Goal: Task Accomplishment & Management: Complete application form

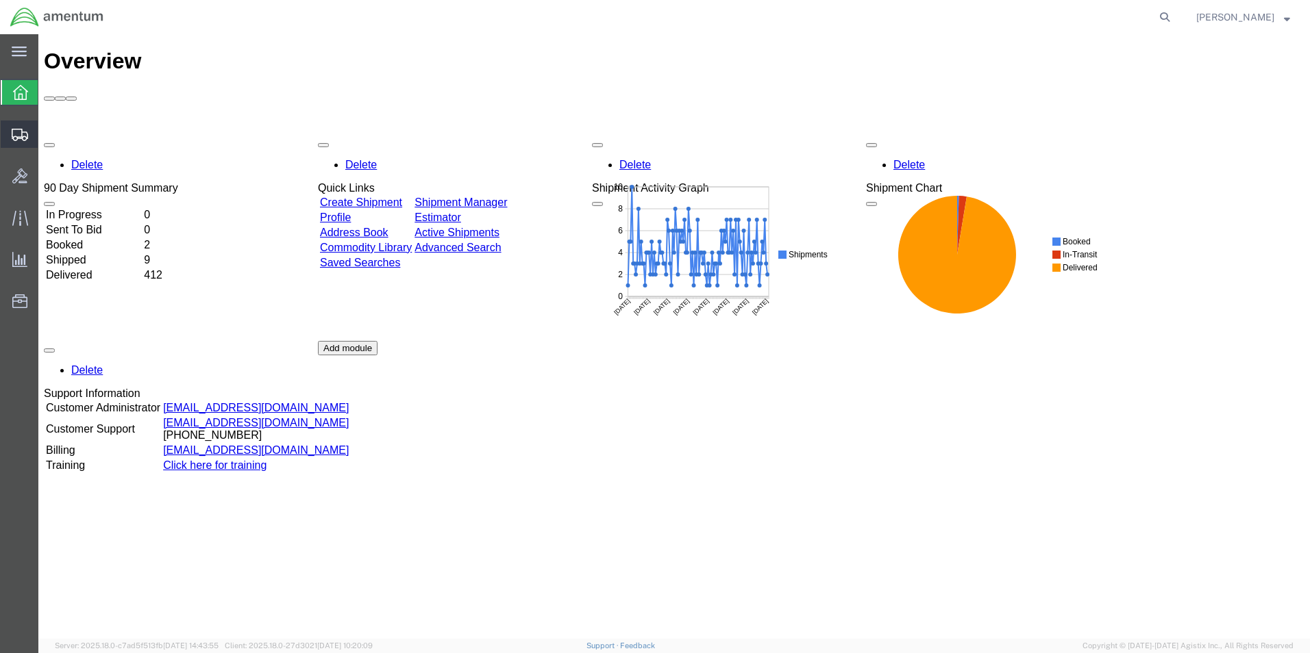
click at [0, 0] on span "Create Shipment" at bounding box center [0, 0] width 0 height 0
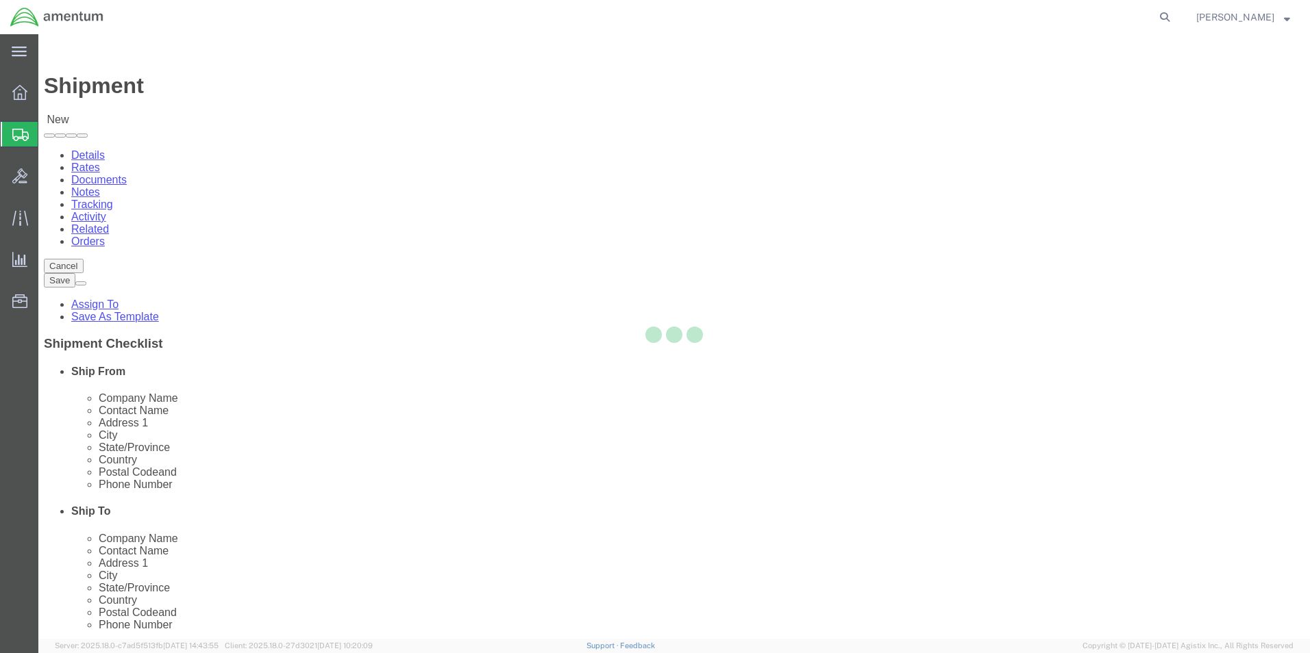
select select
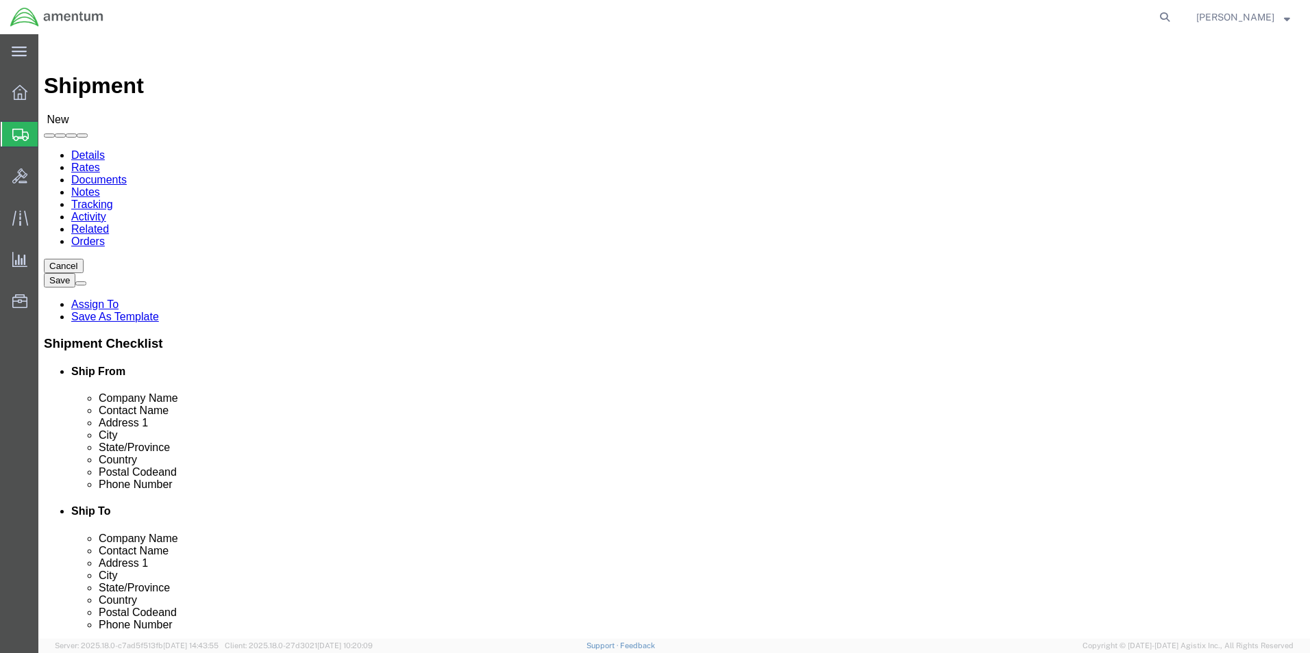
type input "eho"
select select "49929"
select select "[GEOGRAPHIC_DATA]"
click input "text"
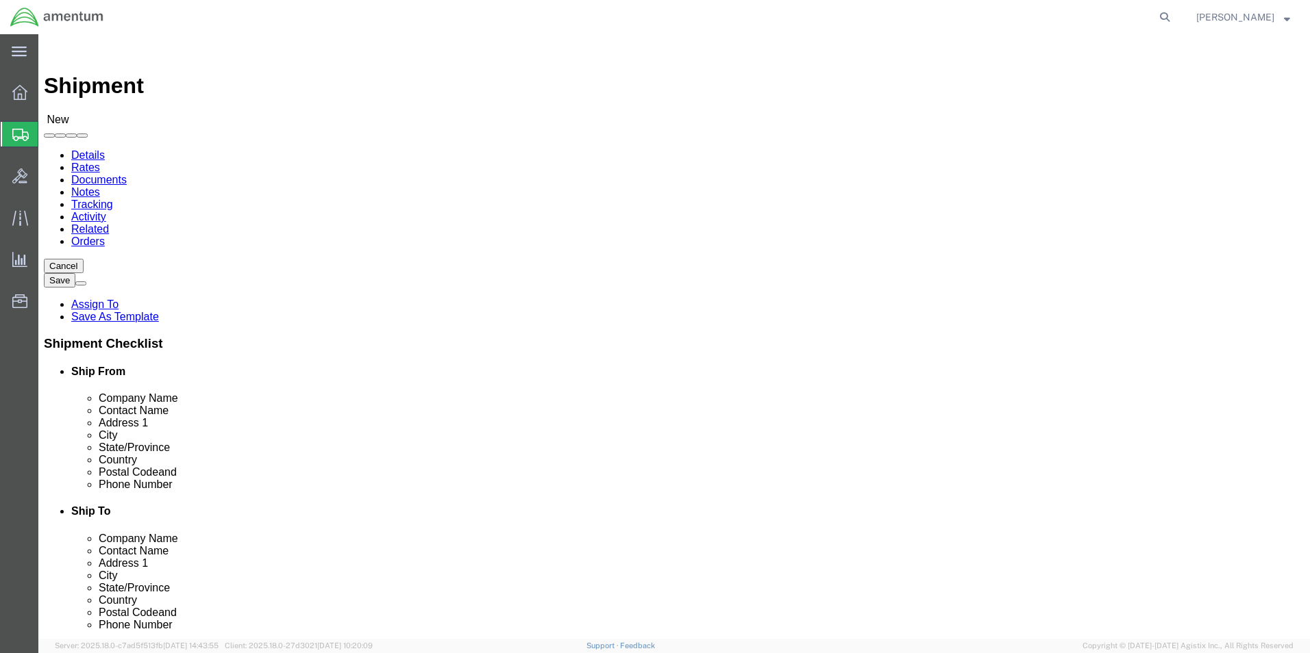
click input "text"
type input "[PERSON_NAME][EMAIL_ADDRESS][PERSON_NAME][DOMAIN_NAME]"
click input "checkbox"
checkbox input "false"
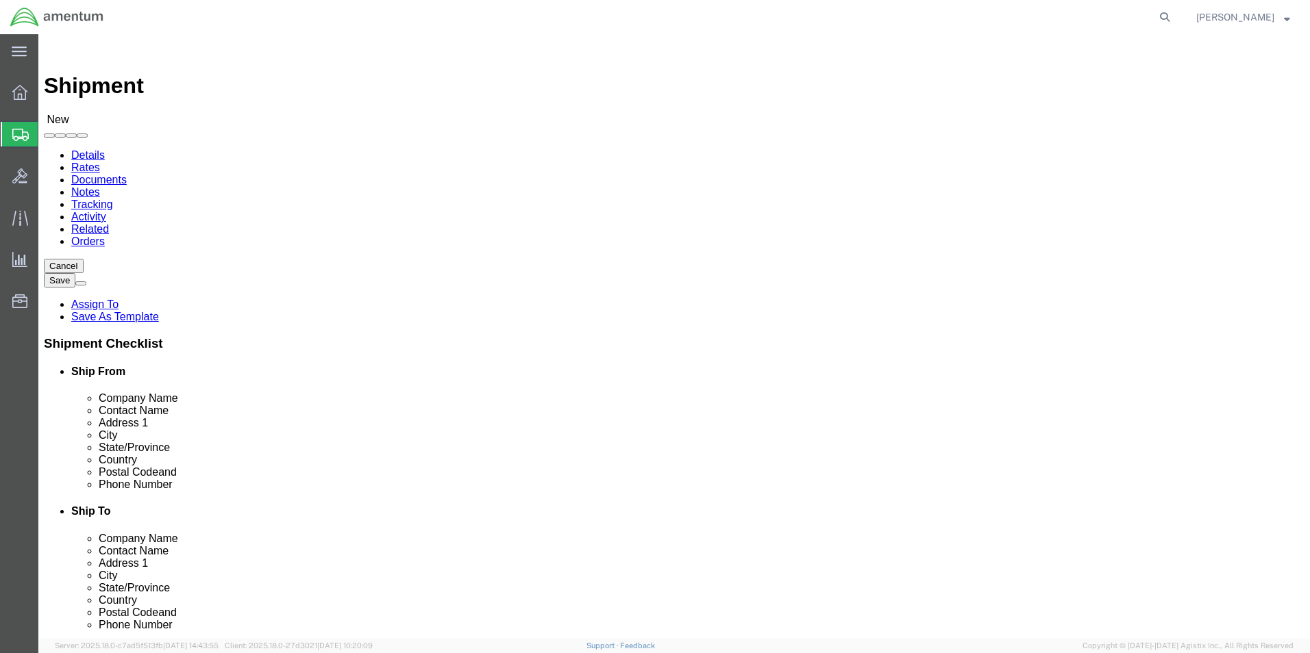
click input "text"
type input "REG"
click p "- REGIONAL ONE, INC - ([PERSON_NAME]) [STREET_ADDRESS]"
select select "FL"
type input "REGIONAL ONE, INC"
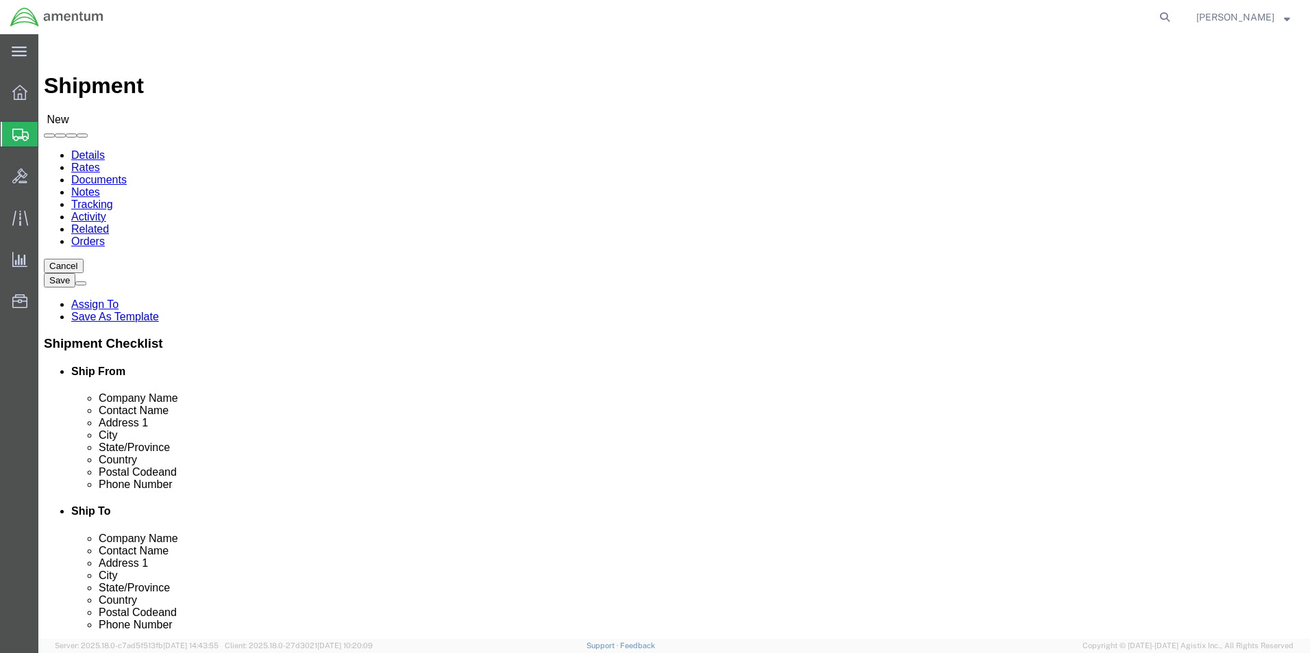
click input "text"
type input "[PHONE_NUMBER]"
click input "text"
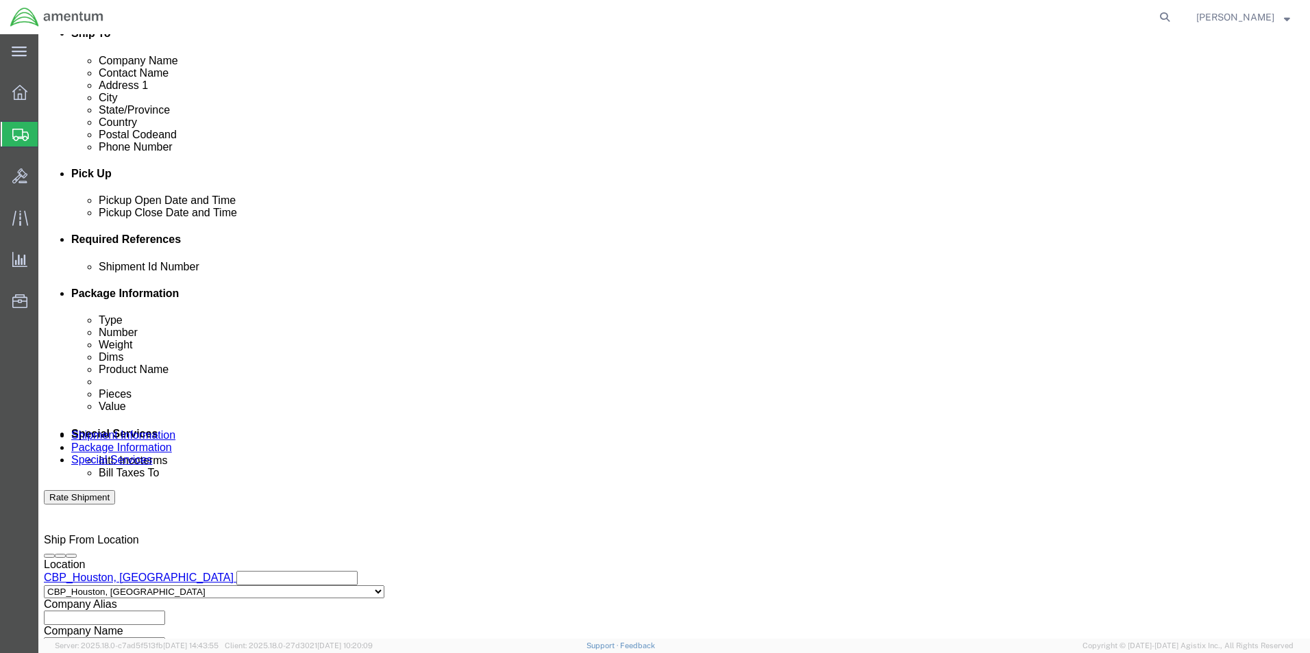
scroll to position [479, 0]
type input "[STREET_ADDRESS]"
click button "Add reference"
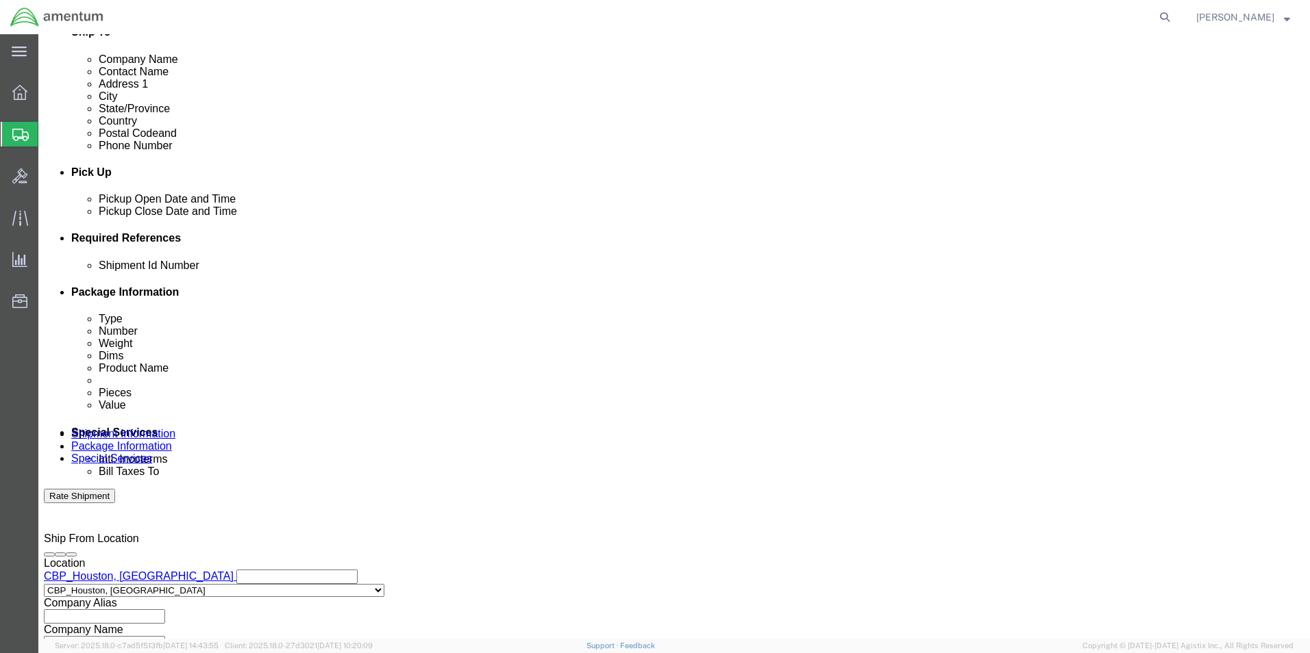
click input "text"
type input "[DATE]"
click select "Select Account Type Activity ID Airline Appointment Number ASN Batch Request # …"
select select "CUSTREF"
click select "Select Account Type Activity ID Airline Appointment Number ASN Batch Request # …"
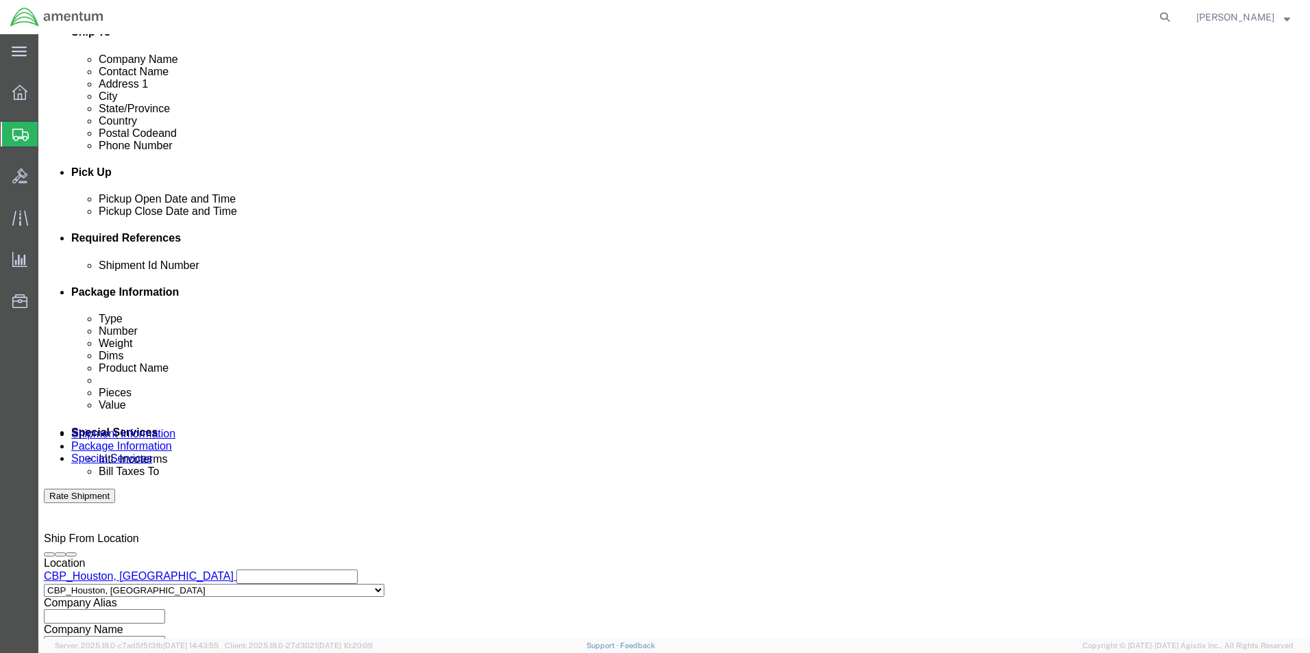
click input "text"
type input "WARRANTY CBP0041975"
click select "Select Account Type Activity ID Airline Appointment Number ASN Batch Request # …"
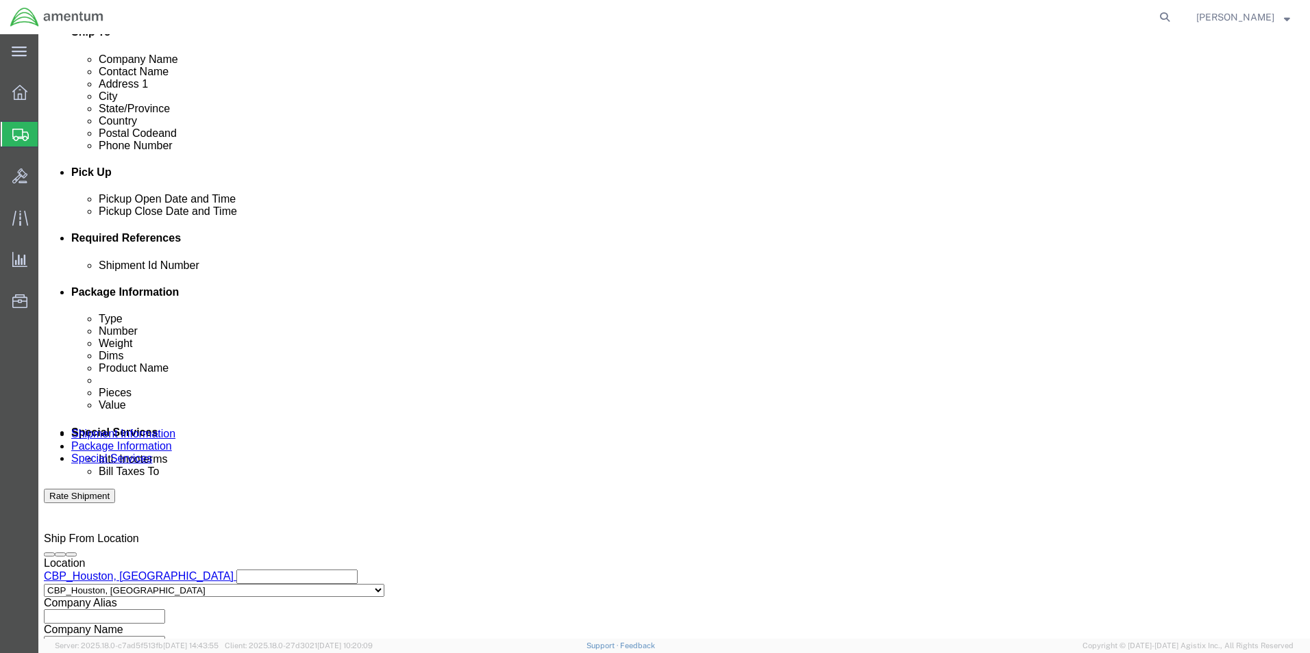
select select "PROJNUM"
click select "Select Account Type Activity ID Airline Appointment Number ASN Batch Request # …"
click input "text"
type input "6118.03.03.2219.000.EHO.0000"
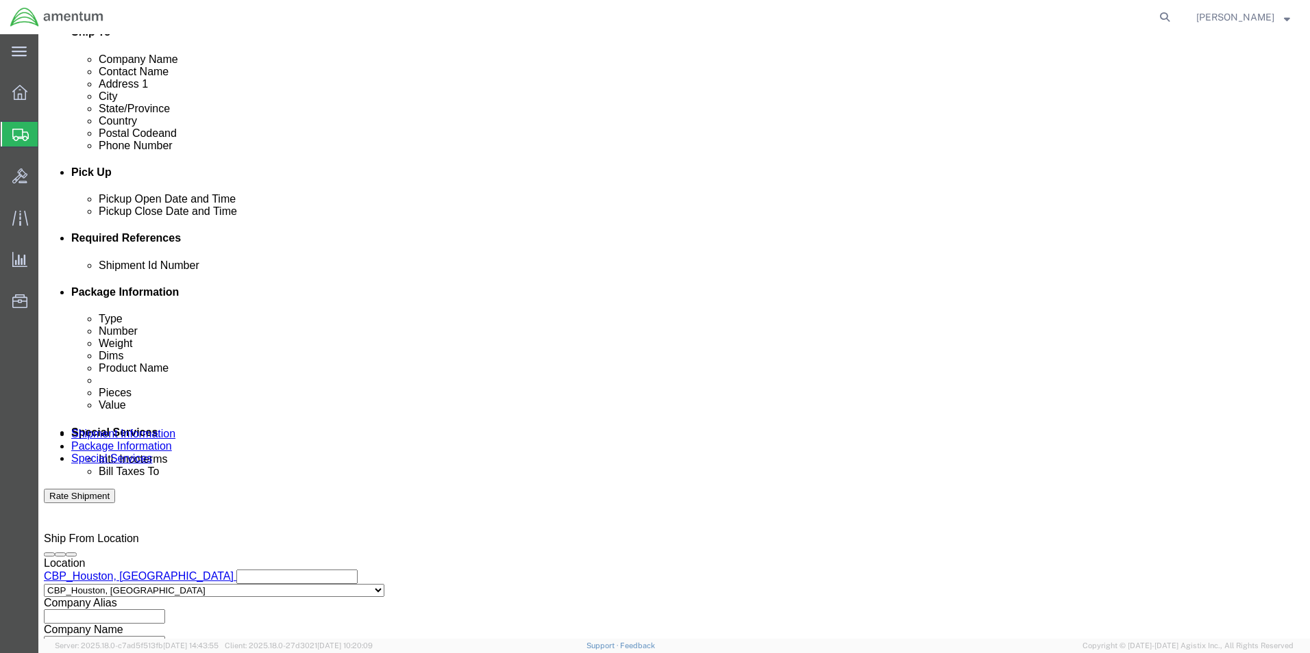
click select "Select Account Type Activity ID Airline Appointment Number ASN Batch Request # …"
select select "DEPT"
click select "Select Account Type Activity ID Airline Appointment Number ASN Batch Request # …"
click input "text"
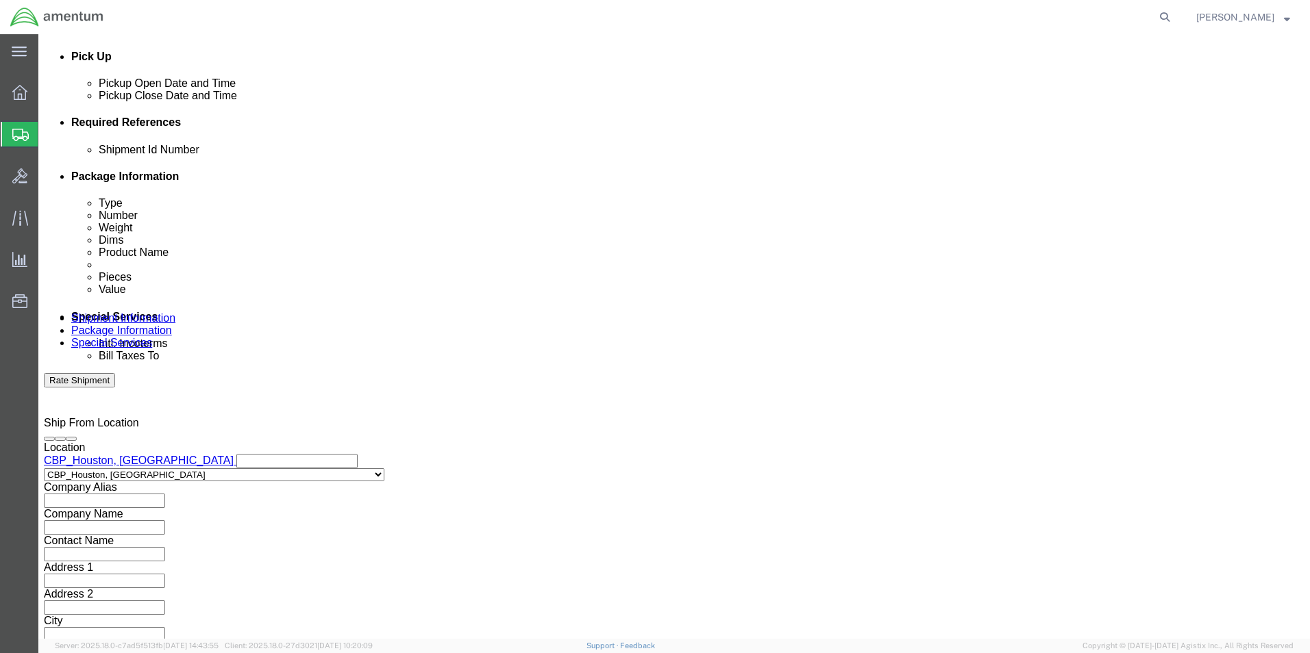
scroll to position [597, 0]
type input "CBP"
click button "Continue"
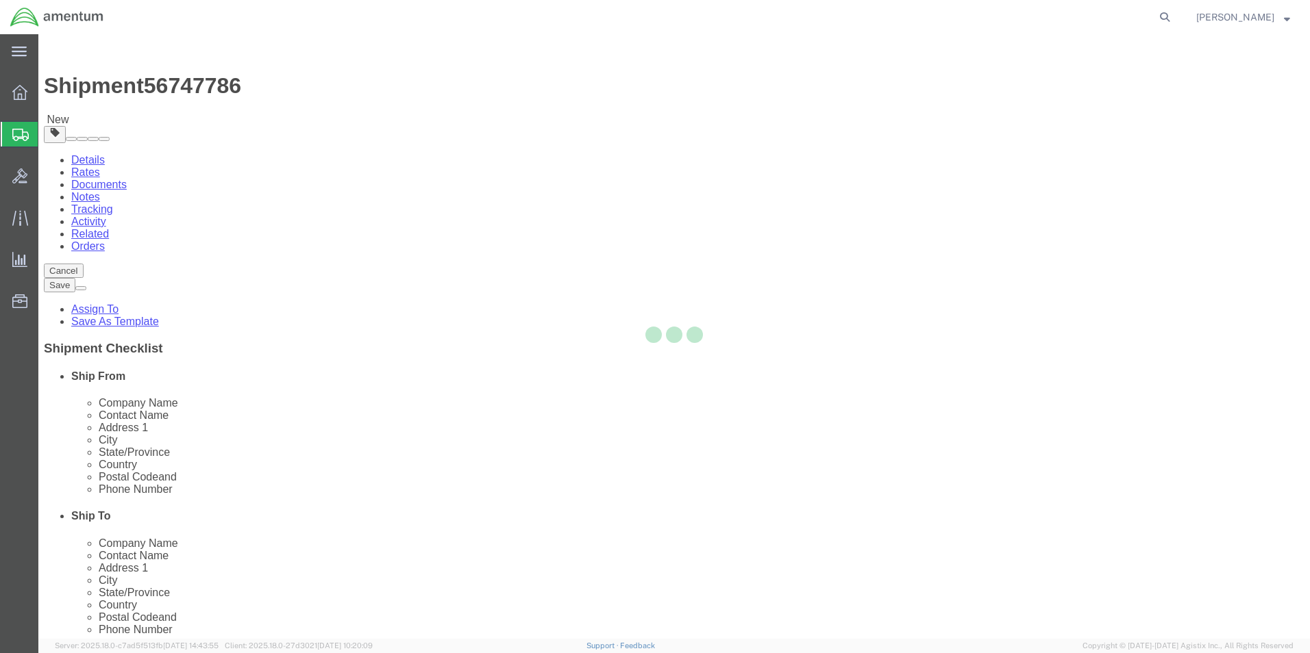
select select "CBOX"
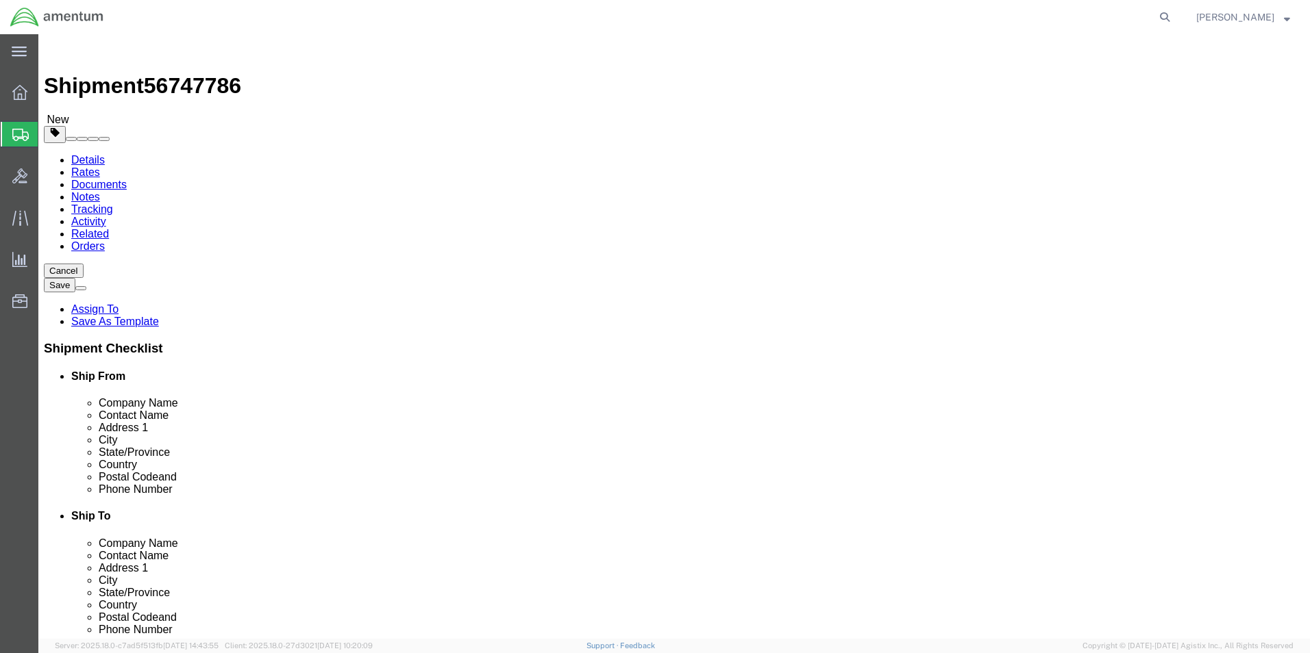
click input "text"
type input "18"
type input "12"
type input "14.0"
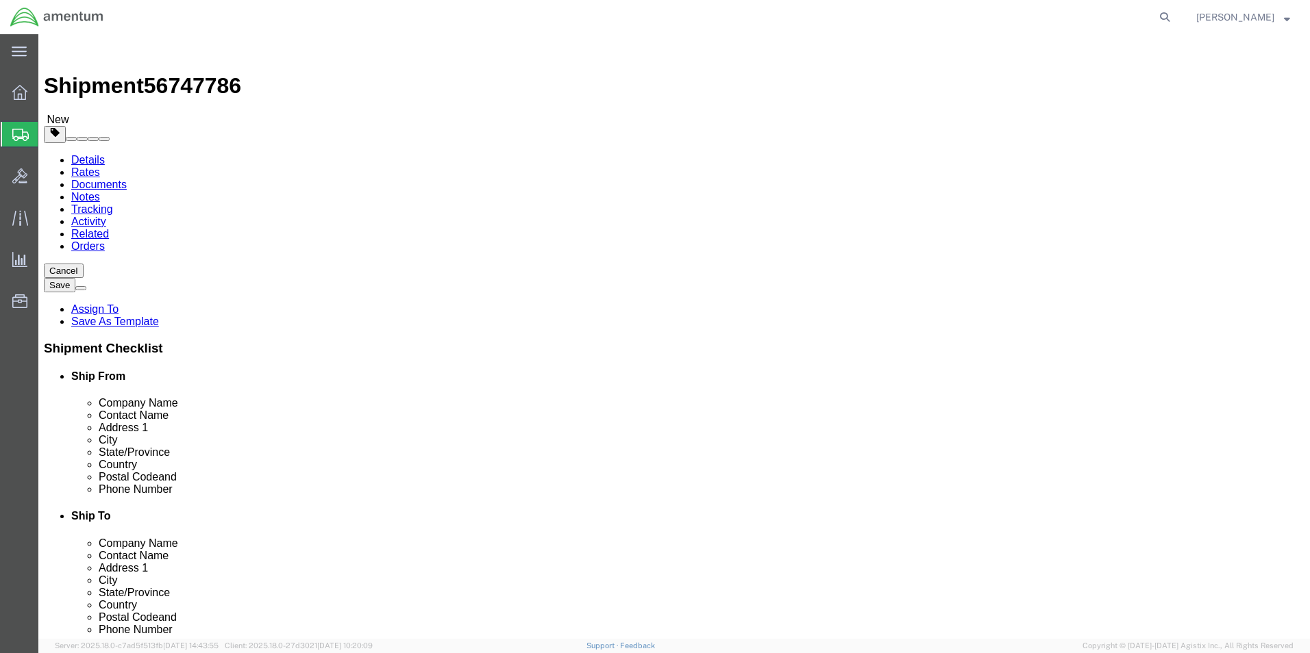
click span
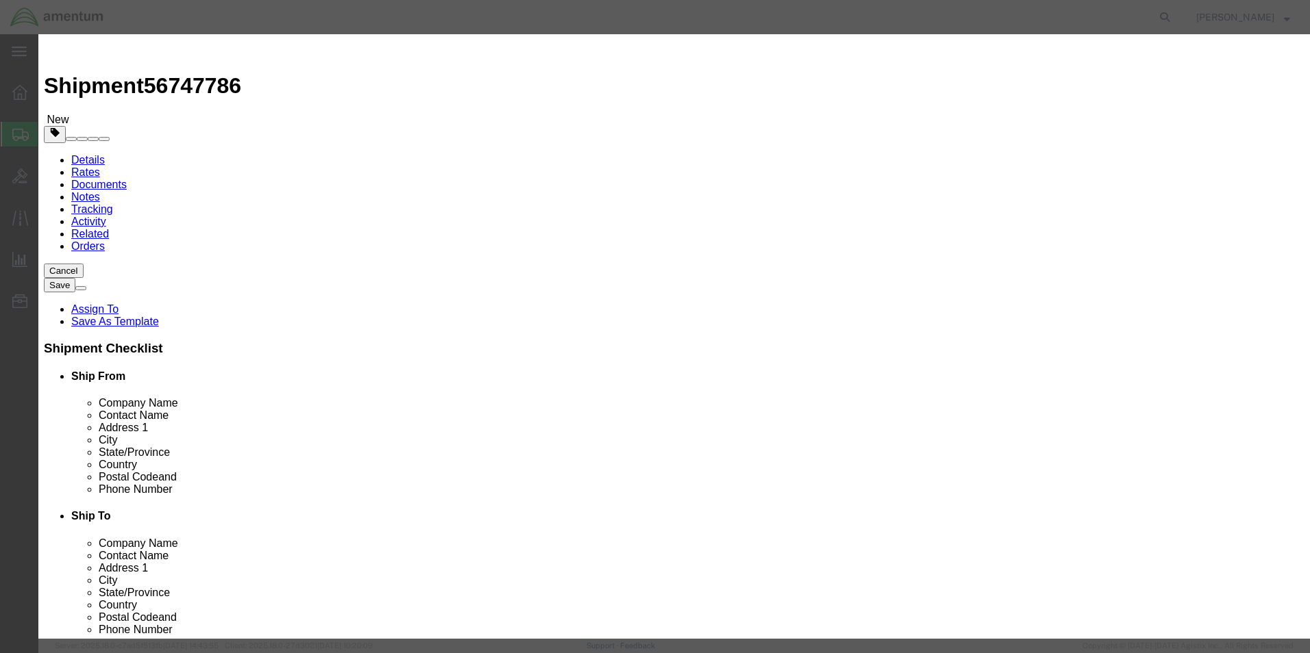
click input "text"
type input "PSEU SN: 35"
type input "1"
type input "20000.00"
click button "Save & Close"
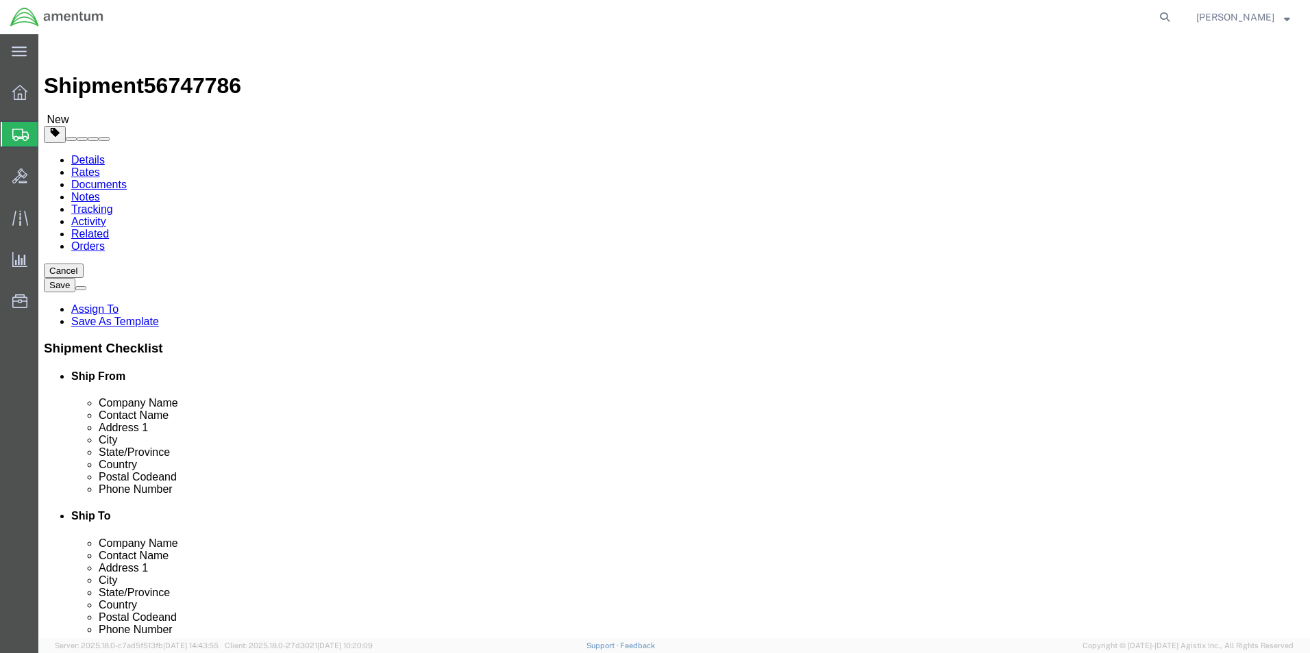
click button "Rate Shipment"
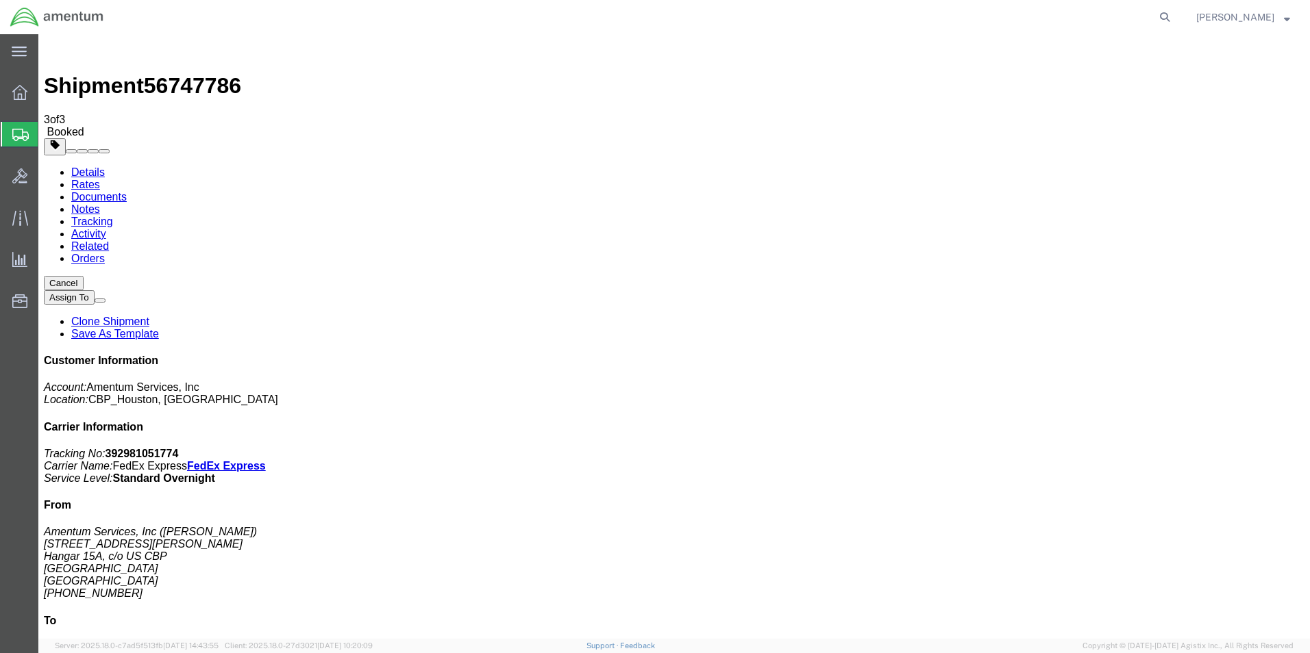
drag, startPoint x: 58, startPoint y: 214, endPoint x: 92, endPoint y: 231, distance: 38.3
checkbox input "true"
select select "3"
